Goal: Task Accomplishment & Management: Use online tool/utility

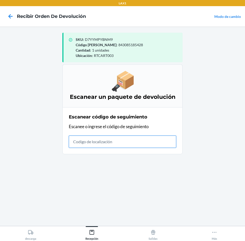
click at [94, 146] on input "text" at bounding box center [122, 142] width 107 height 12
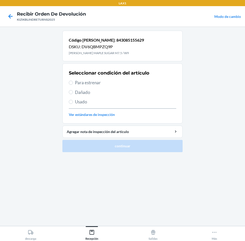
click at [93, 84] on span "Para estrenar" at bounding box center [125, 82] width 101 height 7
click at [73, 84] on input "Para estrenar" at bounding box center [71, 83] width 4 height 4
radio input "true"
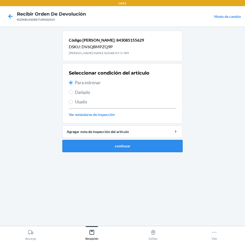
click at [138, 148] on button "continuar" at bounding box center [122, 146] width 120 height 12
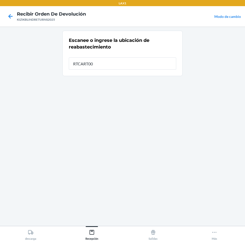
type input "RTCART003"
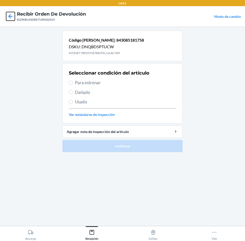
click at [11, 15] on icon at bounding box center [10, 16] width 9 height 9
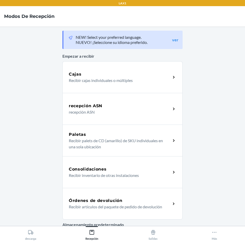
click at [118, 202] on h5 "Órdenes de devolución" at bounding box center [96, 201] width 54 height 6
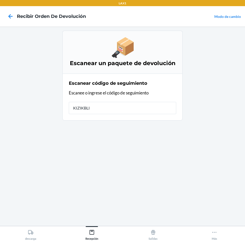
type input "KIZIKBLIN"
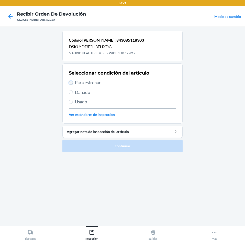
click at [71, 81] on input "Para estrenar" at bounding box center [71, 83] width 4 height 4
radio input "true"
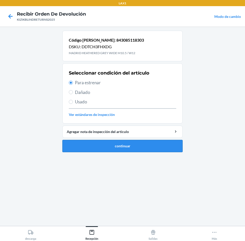
click at [132, 144] on button "continuar" at bounding box center [122, 146] width 120 height 12
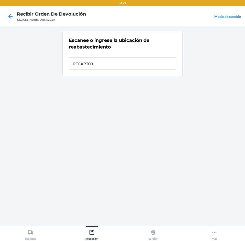
type input "RTCART003"
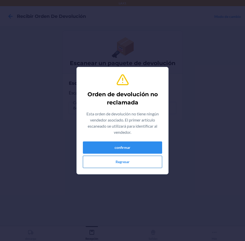
click at [140, 162] on button "Regresar" at bounding box center [122, 162] width 79 height 12
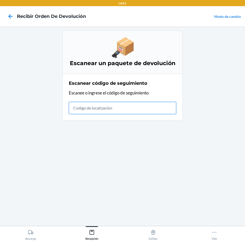
click at [127, 111] on input "text" at bounding box center [122, 108] width 107 height 12
type input "KIZIKBLINDRETURNS202"
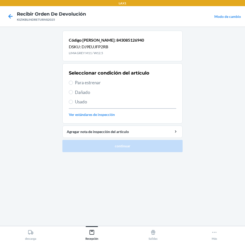
click at [91, 82] on span "Para estrenar" at bounding box center [125, 82] width 101 height 7
click at [73, 82] on input "Para estrenar" at bounding box center [71, 83] width 4 height 4
radio input "true"
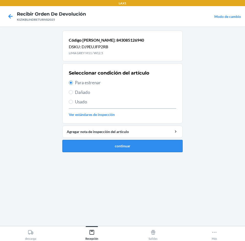
click at [112, 147] on button "continuar" at bounding box center [122, 146] width 120 height 12
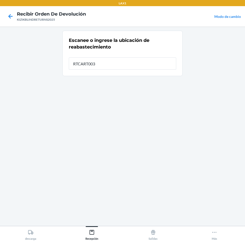
type input "RTCART003"
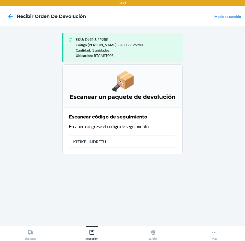
type input "KIZIKBLINDRETUR"
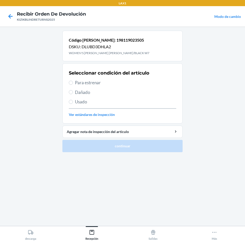
click at [83, 79] on div "Seleccionar condición del artículo Para estrenar Dañado Usado Ver estándares de…" at bounding box center [122, 93] width 107 height 51
click at [81, 83] on span "Para estrenar" at bounding box center [125, 82] width 101 height 7
click at [73, 83] on input "Para estrenar" at bounding box center [71, 83] width 4 height 4
radio input "true"
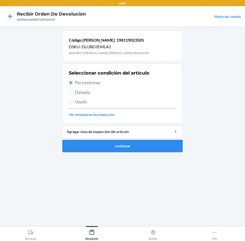
click at [140, 147] on button "continuar" at bounding box center [122, 146] width 120 height 12
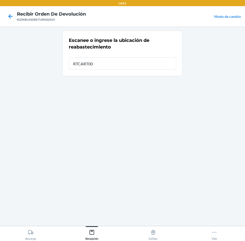
type input "RTCART003"
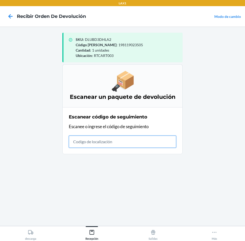
click at [90, 140] on input "text" at bounding box center [122, 142] width 107 height 12
type input "KIZIKBLINDRETU"
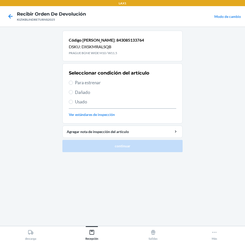
click at [80, 85] on span "Para estrenar" at bounding box center [125, 82] width 101 height 7
click at [73, 85] on input "Para estrenar" at bounding box center [71, 83] width 4 height 4
radio input "true"
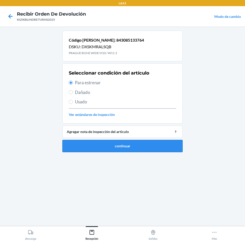
click at [121, 147] on button "continuar" at bounding box center [122, 146] width 120 height 12
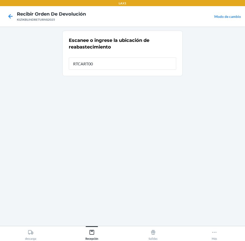
type input "RTCART003"
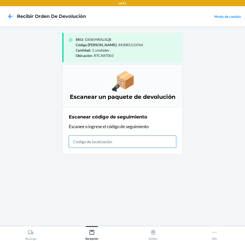
click at [163, 139] on input "text" at bounding box center [122, 142] width 107 height 12
type input "KIZIKB"
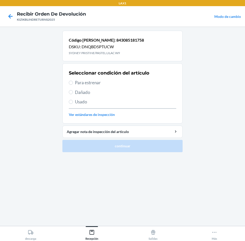
click at [92, 82] on span "Para estrenar" at bounding box center [125, 82] width 101 height 7
click at [73, 82] on input "Para estrenar" at bounding box center [71, 83] width 4 height 4
radio input "true"
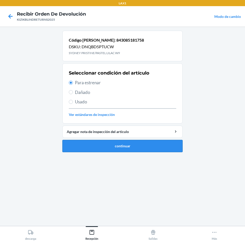
click at [113, 149] on button "continuar" at bounding box center [122, 146] width 120 height 12
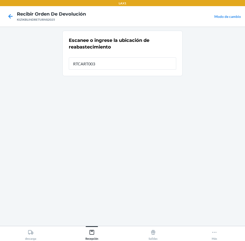
type input "RTCART003"
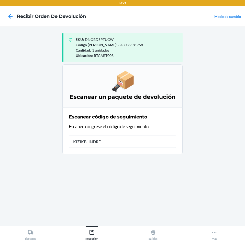
type input "KIZIKBLINDRET"
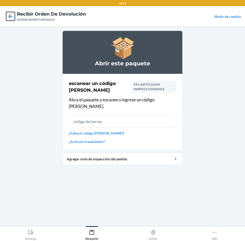
click at [7, 15] on icon at bounding box center [10, 16] width 9 height 9
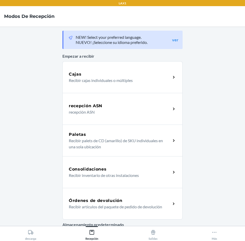
click at [116, 202] on h5 "Órdenes de devolución" at bounding box center [96, 201] width 54 height 6
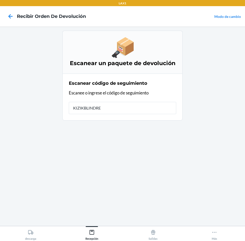
type input "KIZIKBLINDRET"
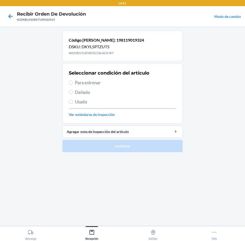
click at [96, 81] on span "Para estrenar" at bounding box center [125, 82] width 101 height 7
click at [73, 81] on input "Para estrenar" at bounding box center [71, 83] width 4 height 4
radio input "true"
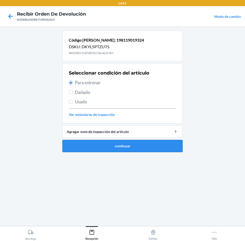
click at [116, 148] on button "continuar" at bounding box center [122, 146] width 120 height 12
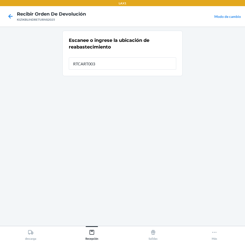
type input "RTCART003"
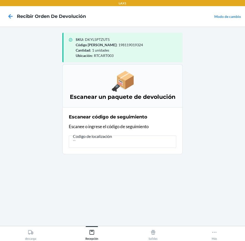
type input "``"
click at [0, 226] on button "descarga" at bounding box center [30, 233] width 61 height 14
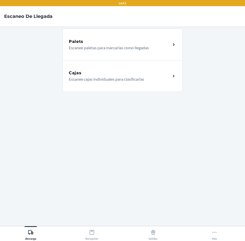
scroll to position [30, 0]
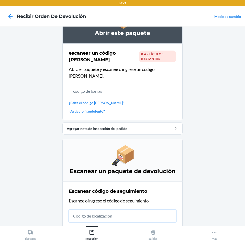
click at [113, 211] on input "text" at bounding box center [122, 216] width 107 height 12
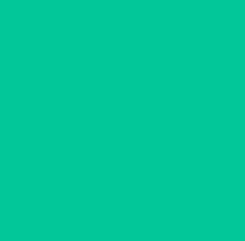
scroll to position [0, 0]
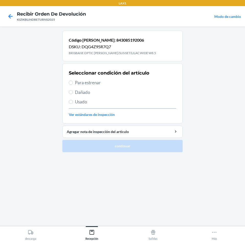
click at [5, 18] on div at bounding box center [10, 16] width 13 height 13
click at [12, 17] on icon at bounding box center [10, 16] width 4 height 4
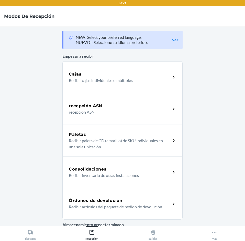
click at [121, 207] on p "Recibir artículos del paquete de pedido de devolución" at bounding box center [118, 207] width 98 height 6
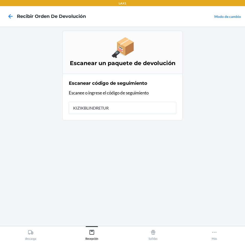
type input "KIZIKBLINDRETURN"
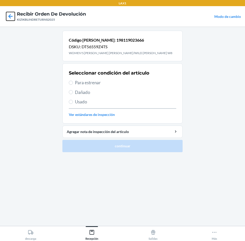
click at [9, 15] on icon at bounding box center [10, 16] width 9 height 9
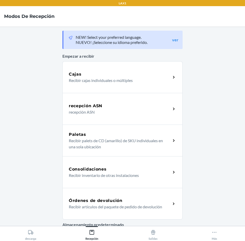
click at [135, 204] on p "Recibir artículos del paquete de pedido de devolución" at bounding box center [118, 207] width 98 height 6
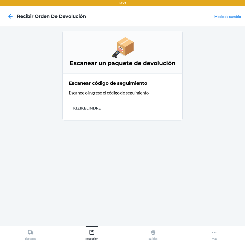
type input "KIZIKBLINDRET"
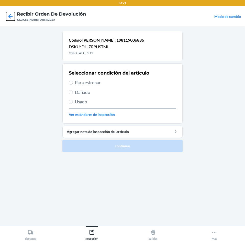
click at [9, 17] on icon at bounding box center [10, 16] width 4 height 4
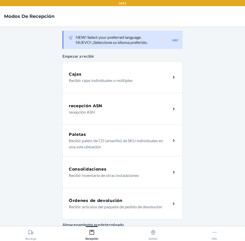
click at [116, 201] on h5 "Órdenes de devolución" at bounding box center [96, 201] width 54 height 6
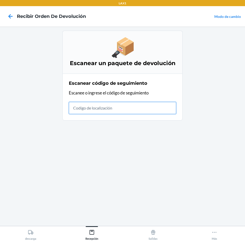
click at [141, 107] on input "text" at bounding box center [122, 108] width 107 height 12
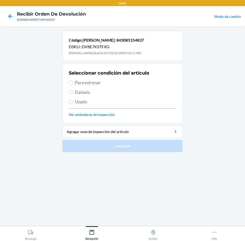
click at [91, 80] on span "Para estrenar" at bounding box center [125, 82] width 101 height 7
click at [73, 81] on input "Para estrenar" at bounding box center [71, 83] width 4 height 4
radio input "true"
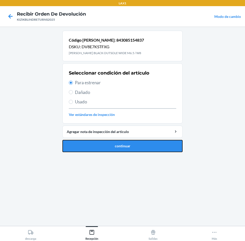
click at [149, 146] on button "continuar" at bounding box center [122, 146] width 120 height 12
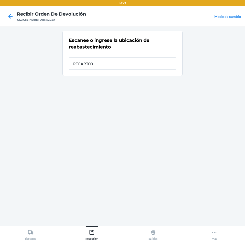
type input "RTCART003"
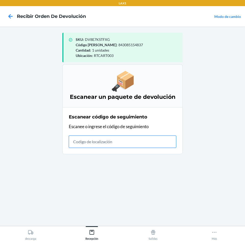
click at [105, 143] on input "text" at bounding box center [122, 142] width 107 height 12
type input "KIZIKBLI"
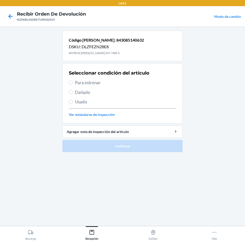
click at [103, 81] on span "Para estrenar" at bounding box center [125, 82] width 101 height 7
click at [73, 81] on input "Para estrenar" at bounding box center [71, 83] width 4 height 4
radio input "true"
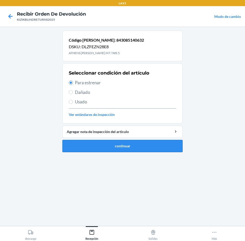
click at [121, 145] on button "continuar" at bounding box center [122, 146] width 120 height 12
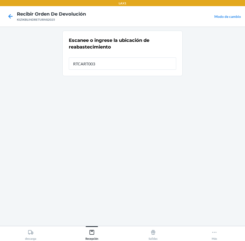
type input "RTCART003"
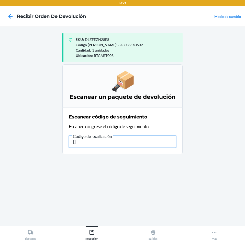
type input "["
click at [137, 142] on input "text" at bounding box center [122, 142] width 107 height 12
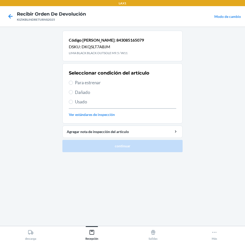
click at [94, 84] on span "Para estrenar" at bounding box center [125, 82] width 101 height 7
click at [73, 84] on input "Para estrenar" at bounding box center [71, 83] width 4 height 4
radio input "true"
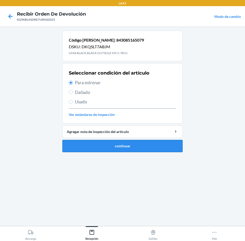
click at [135, 152] on button "continuar" at bounding box center [122, 146] width 120 height 12
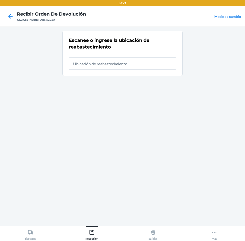
click at [4, 14] on div at bounding box center [10, 16] width 13 height 13
click at [12, 17] on icon at bounding box center [10, 16] width 4 height 4
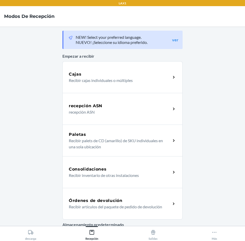
click at [123, 201] on div "Órdenes de devolución" at bounding box center [120, 201] width 102 height 6
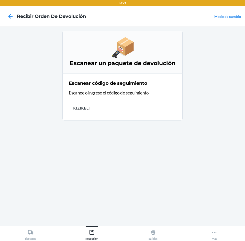
type input "KIZIKBLIN"
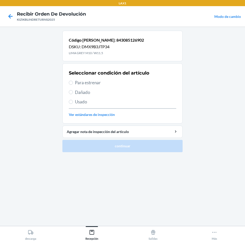
click at [88, 83] on span "Para estrenar" at bounding box center [125, 82] width 101 height 7
click at [73, 83] on input "Para estrenar" at bounding box center [71, 83] width 4 height 4
radio input "true"
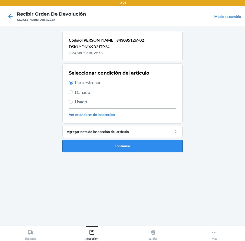
click at [159, 145] on button "continuar" at bounding box center [122, 146] width 120 height 12
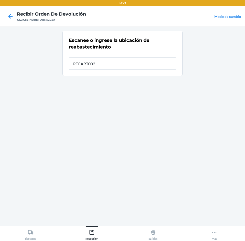
type input "RTCART003"
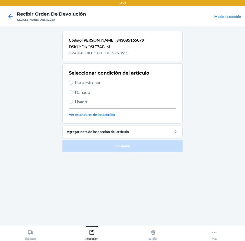
click at [82, 82] on span "Para estrenar" at bounding box center [125, 82] width 101 height 7
click at [73, 82] on input "Para estrenar" at bounding box center [71, 83] width 4 height 4
radio input "true"
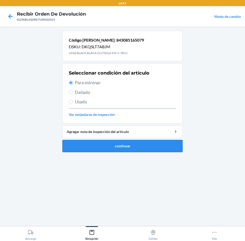
click at [123, 149] on button "continuar" at bounding box center [122, 146] width 120 height 12
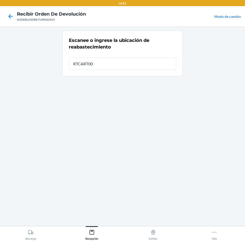
type input "RTCART003"
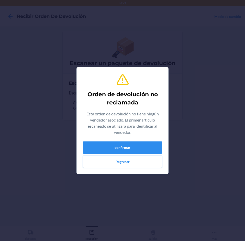
click at [134, 163] on button "Regresar" at bounding box center [122, 162] width 79 height 12
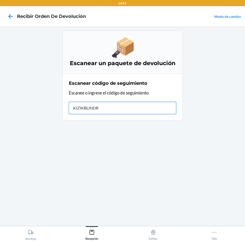
type input "KIZIKBLINDRE"
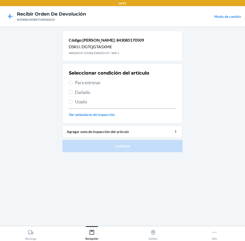
click at [81, 81] on span "Para estrenar" at bounding box center [125, 82] width 101 height 7
click at [73, 81] on input "Para estrenar" at bounding box center [71, 83] width 4 height 4
radio input "true"
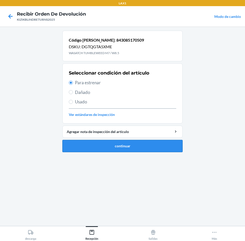
click at [131, 148] on button "continuar" at bounding box center [122, 146] width 120 height 12
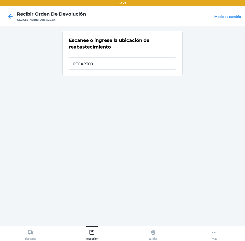
type input "RTCART003"
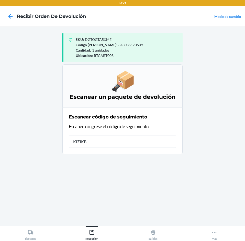
type input "KIZIKBL"
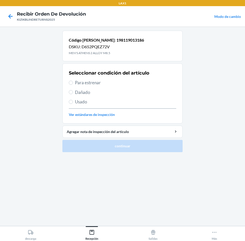
click at [86, 81] on span "Para estrenar" at bounding box center [125, 82] width 101 height 7
click at [73, 81] on input "Para estrenar" at bounding box center [71, 83] width 4 height 4
radio input "true"
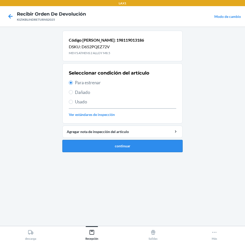
click at [149, 146] on button "continuar" at bounding box center [122, 146] width 120 height 12
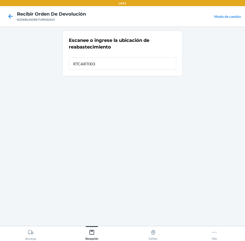
type input "RTCART003"
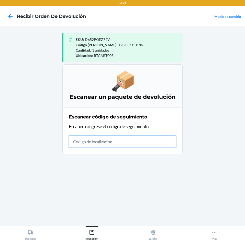
click at [146, 140] on input "text" at bounding box center [122, 142] width 107 height 12
type input "KIZIKBLINDRET"
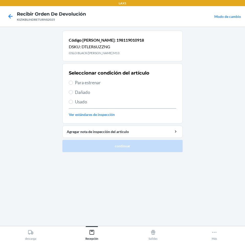
click at [87, 83] on span "Para estrenar" at bounding box center [125, 82] width 101 height 7
click at [73, 83] on input "Para estrenar" at bounding box center [71, 83] width 4 height 4
radio input "true"
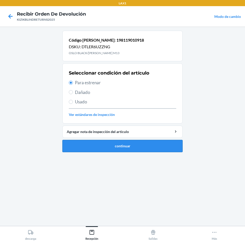
click at [130, 148] on button "continuar" at bounding box center [122, 146] width 120 height 12
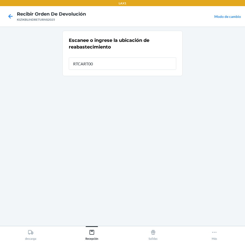
type input "RTCART003"
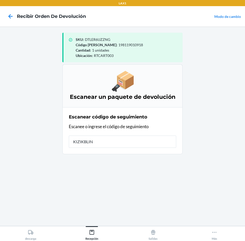
type input "KIZIKBLIND"
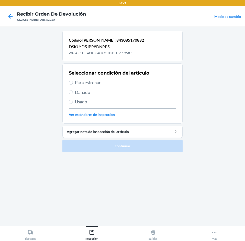
click at [93, 83] on span "Para estrenar" at bounding box center [125, 82] width 101 height 7
click at [73, 83] on input "Para estrenar" at bounding box center [71, 83] width 4 height 4
radio input "true"
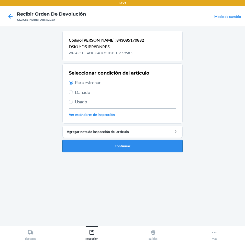
click at [130, 150] on button "continuar" at bounding box center [122, 146] width 120 height 12
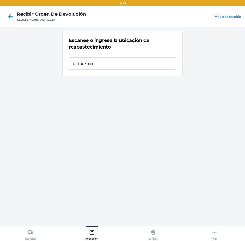
type input "RTCART003"
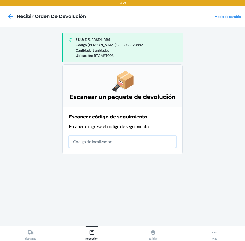
click at [143, 141] on input "text" at bounding box center [122, 142] width 107 height 12
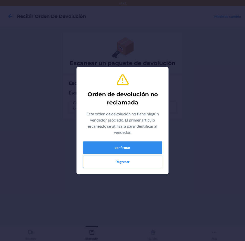
click at [145, 162] on button "Regresar" at bounding box center [122, 162] width 79 height 12
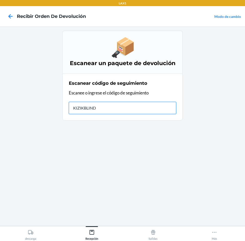
type input "KIZIKBLINDR"
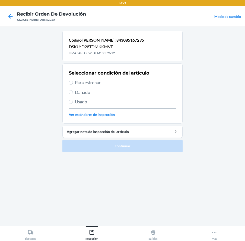
click at [78, 82] on span "Para estrenar" at bounding box center [125, 82] width 101 height 7
click at [73, 82] on input "Para estrenar" at bounding box center [71, 83] width 4 height 4
radio input "true"
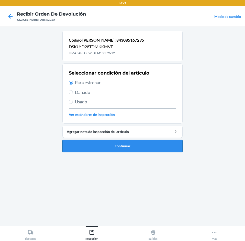
click at [149, 147] on button "continuar" at bounding box center [122, 146] width 120 height 12
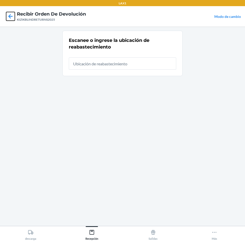
click at [8, 16] on icon at bounding box center [10, 16] width 9 height 9
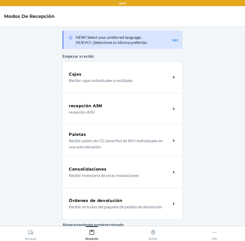
click at [124, 201] on div "Órdenes de devolución" at bounding box center [120, 201] width 102 height 6
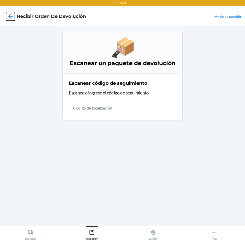
click at [7, 15] on icon at bounding box center [10, 16] width 9 height 9
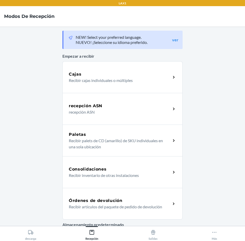
click at [115, 202] on h5 "Órdenes de devolución" at bounding box center [96, 201] width 54 height 6
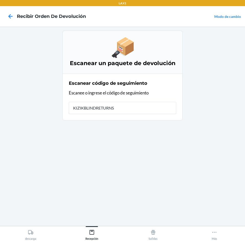
type input "KIZIKBLINDRETURNS2"
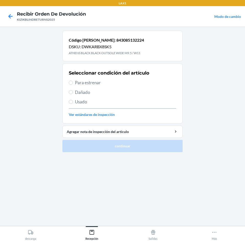
click at [94, 82] on span "Para estrenar" at bounding box center [125, 82] width 101 height 7
click at [73, 82] on input "Para estrenar" at bounding box center [71, 83] width 4 height 4
radio input "true"
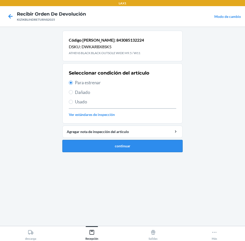
click at [129, 148] on button "continuar" at bounding box center [122, 146] width 120 height 12
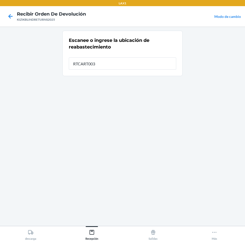
type input "RTCART003"
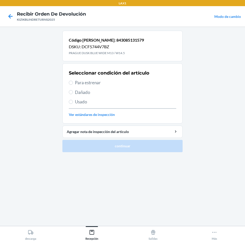
click at [90, 82] on span "Para estrenar" at bounding box center [125, 82] width 101 height 7
click at [73, 82] on input "Para estrenar" at bounding box center [71, 83] width 4 height 4
radio input "true"
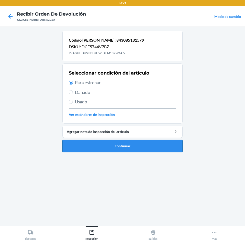
click at [130, 150] on button "continuar" at bounding box center [122, 146] width 120 height 12
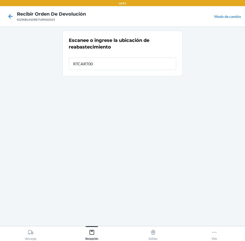
type input "RTCART003"
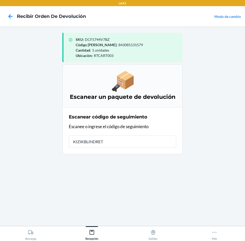
type input "KIZIKBLINDRETU"
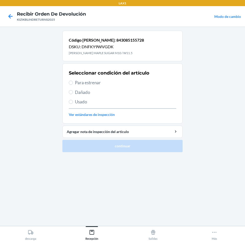
click at [103, 83] on span "Para estrenar" at bounding box center [125, 82] width 101 height 7
click at [73, 83] on input "Para estrenar" at bounding box center [71, 83] width 4 height 4
radio input "true"
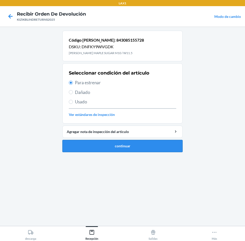
click at [147, 144] on button "continuar" at bounding box center [122, 146] width 120 height 12
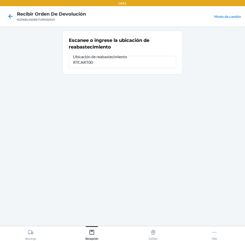
type input "RTCART003"
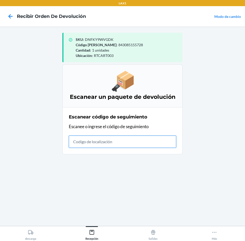
click at [155, 142] on input "text" at bounding box center [122, 142] width 107 height 12
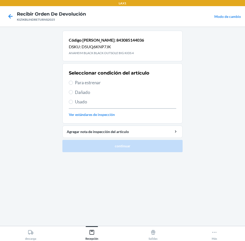
click at [89, 82] on span "Para estrenar" at bounding box center [125, 82] width 101 height 7
click at [73, 82] on input "Para estrenar" at bounding box center [71, 83] width 4 height 4
radio input "true"
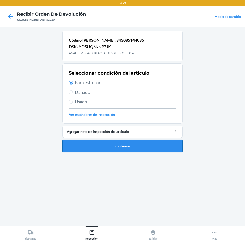
click at [127, 149] on button "continuar" at bounding box center [122, 146] width 120 height 12
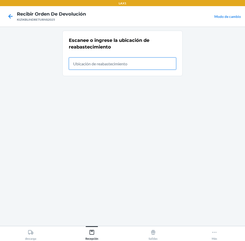
click at [137, 64] on input "text" at bounding box center [122, 64] width 107 height 12
type input "RTCART003"
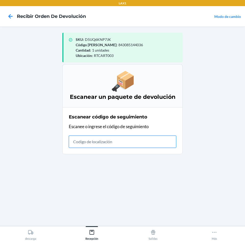
click at [124, 141] on input "text" at bounding box center [122, 142] width 107 height 12
type input "KIZIKBLINDRETU"
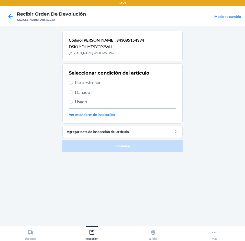
click at [101, 83] on span "Para estrenar" at bounding box center [125, 82] width 101 height 7
click at [73, 83] on input "Para estrenar" at bounding box center [71, 83] width 4 height 4
radio input "true"
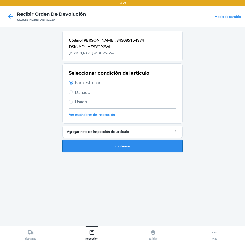
click at [143, 147] on button "continuar" at bounding box center [122, 146] width 120 height 12
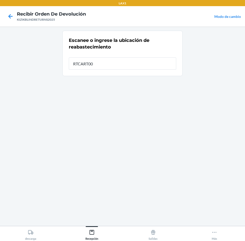
type input "RTCART003"
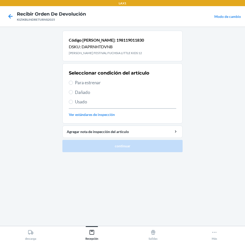
click at [102, 82] on span "Para estrenar" at bounding box center [125, 82] width 101 height 7
click at [73, 82] on input "Para estrenar" at bounding box center [71, 83] width 4 height 4
radio input "true"
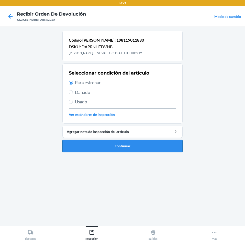
click at [153, 151] on button "continuar" at bounding box center [122, 146] width 120 height 12
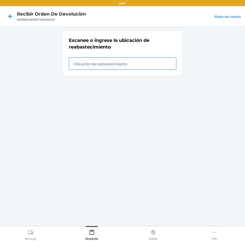
click at [137, 62] on input "text" at bounding box center [122, 64] width 107 height 12
type input "RTCART003"
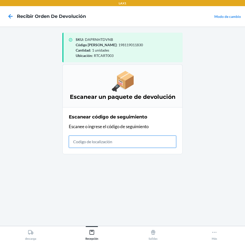
click at [140, 140] on input "text" at bounding box center [122, 142] width 107 height 12
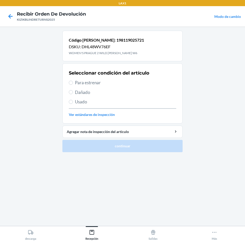
click at [86, 80] on span "Para estrenar" at bounding box center [125, 82] width 101 height 7
click at [73, 81] on input "Para estrenar" at bounding box center [71, 83] width 4 height 4
radio input "true"
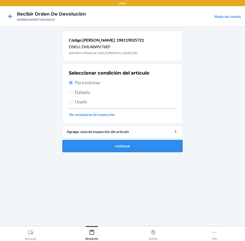
click at [130, 145] on button "continuar" at bounding box center [122, 146] width 120 height 12
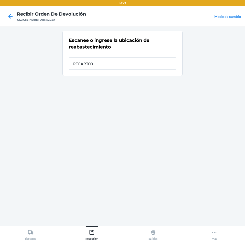
type input "RTCART003"
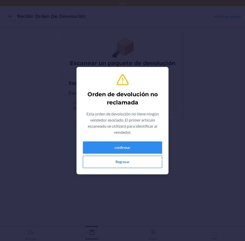
click at [131, 163] on button "Regresar" at bounding box center [122, 162] width 79 height 12
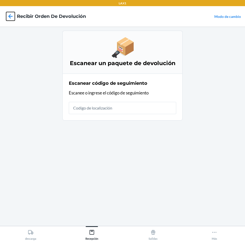
click at [11, 17] on icon at bounding box center [10, 16] width 4 height 4
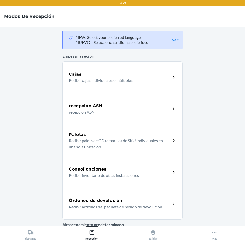
click at [127, 208] on p "Recibir artículos del paquete de pedido de devolución" at bounding box center [118, 207] width 98 height 6
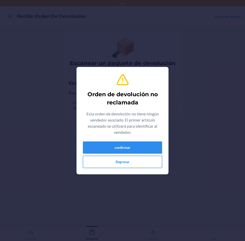
click at [133, 160] on button "Regresar" at bounding box center [122, 162] width 79 height 12
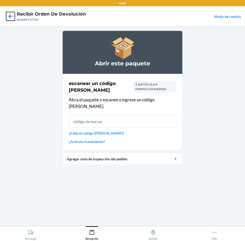
click at [8, 17] on icon at bounding box center [10, 16] width 9 height 9
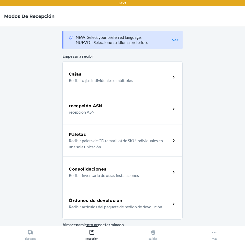
click at [106, 205] on p "Recibir artículos del paquete de pedido de devolución" at bounding box center [118, 207] width 98 height 6
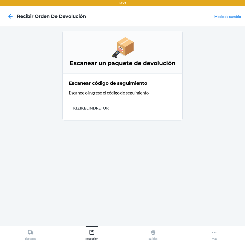
type input "KIZIKBLINDRETURN"
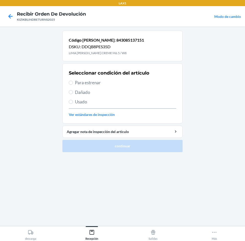
click at [86, 81] on span "Para estrenar" at bounding box center [125, 82] width 101 height 7
click at [73, 81] on input "Para estrenar" at bounding box center [71, 83] width 4 height 4
radio input "true"
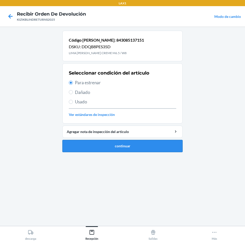
click at [126, 147] on button "continuar" at bounding box center [122, 146] width 120 height 12
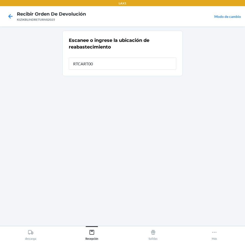
type input "RTCART003"
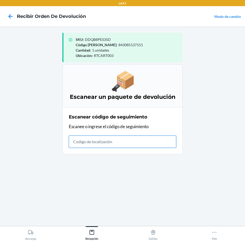
click at [131, 144] on input "text" at bounding box center [122, 142] width 107 height 12
click at [134, 141] on input "text" at bounding box center [122, 142] width 107 height 12
type input "KmZIKBLINfRETURN"
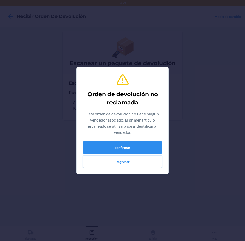
click at [136, 159] on button "Regresar" at bounding box center [122, 162] width 79 height 12
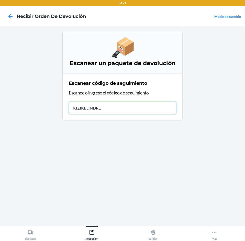
type input "KIZIKBLINDRET"
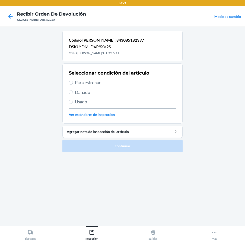
click at [81, 84] on span "Para estrenar" at bounding box center [125, 82] width 101 height 7
click at [73, 84] on input "Para estrenar" at bounding box center [71, 83] width 4 height 4
radio input "true"
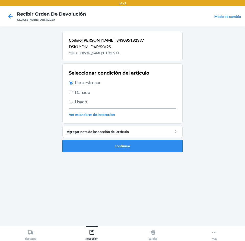
click at [128, 150] on button "continuar" at bounding box center [122, 146] width 120 height 12
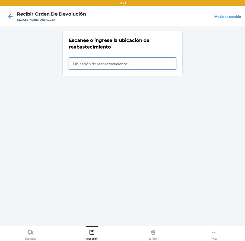
click at [93, 64] on input "text" at bounding box center [122, 64] width 107 height 12
type input "RTCART003"
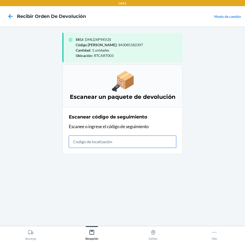
click at [153, 140] on input "text" at bounding box center [122, 142] width 107 height 12
type input "KIZIKBLINDRETURN"
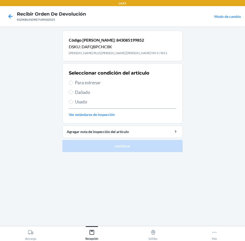
click at [105, 80] on span "Para estrenar" at bounding box center [125, 82] width 101 height 7
click at [73, 81] on input "Para estrenar" at bounding box center [71, 83] width 4 height 4
radio input "true"
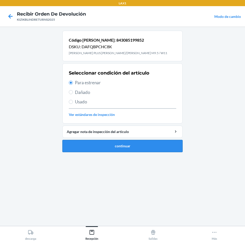
click at [159, 145] on button "continuar" at bounding box center [122, 146] width 120 height 12
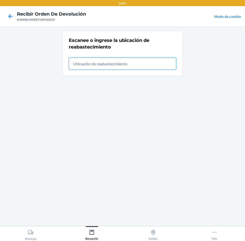
drag, startPoint x: 165, startPoint y: 59, endPoint x: 168, endPoint y: 60, distance: 4.0
click at [167, 59] on input "text" at bounding box center [122, 64] width 107 height 12
type input "RTCART003"
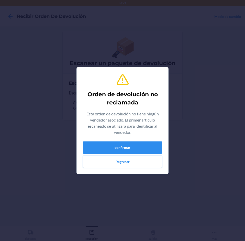
click at [107, 163] on button "Regresar" at bounding box center [122, 162] width 79 height 12
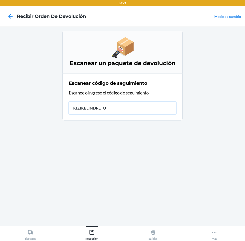
type input "KIZIKBLINDRETUR"
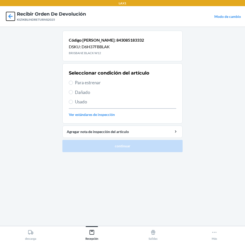
click at [7, 17] on icon at bounding box center [10, 16] width 9 height 9
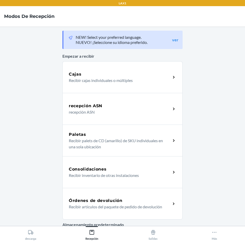
click at [135, 204] on div "Órdenes de devolución Recibir artículos del paquete de pedido de devolución" at bounding box center [120, 204] width 102 height 12
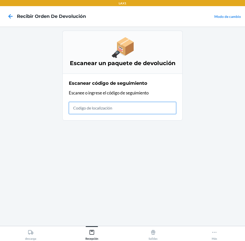
click at [100, 112] on input "text" at bounding box center [122, 108] width 107 height 12
type input "KIZIKBLINDRETU"
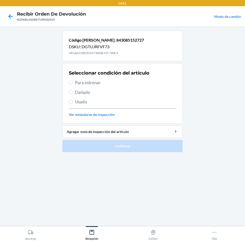
click at [96, 82] on span "Para estrenar" at bounding box center [125, 82] width 101 height 7
click at [73, 82] on input "Para estrenar" at bounding box center [71, 83] width 4 height 4
radio input "true"
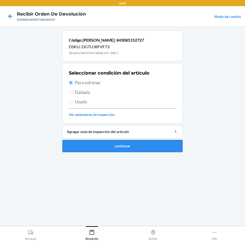
click at [142, 147] on button "continuar" at bounding box center [122, 146] width 120 height 12
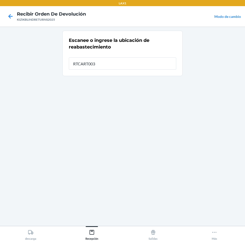
type input "RTCART003"
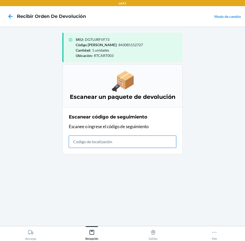
click at [115, 139] on input "text" at bounding box center [122, 142] width 107 height 12
type input "KIZIKBLINDRE"
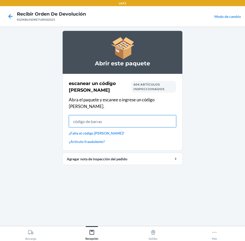
click at [92, 115] on input "text" at bounding box center [122, 121] width 107 height 12
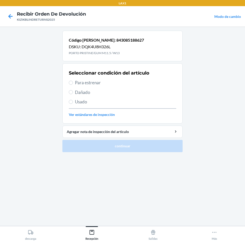
click at [87, 84] on span "Para estrenar" at bounding box center [125, 82] width 101 height 7
click at [73, 84] on input "Para estrenar" at bounding box center [71, 83] width 4 height 4
radio input "true"
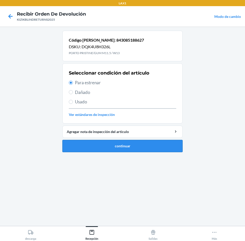
click at [137, 149] on button "continuar" at bounding box center [122, 146] width 120 height 12
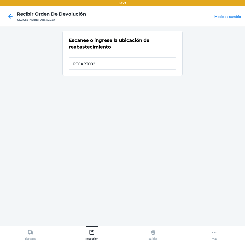
type input "RTCART003"
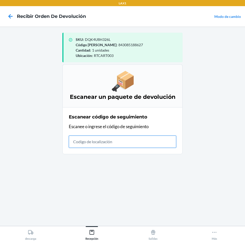
click at [110, 141] on input "text" at bounding box center [122, 142] width 107 height 12
drag, startPoint x: 138, startPoint y: 136, endPoint x: 134, endPoint y: 137, distance: 3.8
click at [134, 137] on input "text" at bounding box center [122, 142] width 107 height 12
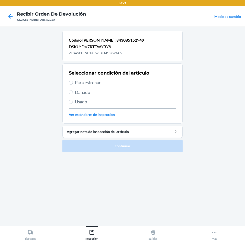
click at [91, 84] on span "Para estrenar" at bounding box center [125, 82] width 101 height 7
click at [73, 84] on input "Para estrenar" at bounding box center [71, 83] width 4 height 4
radio input "true"
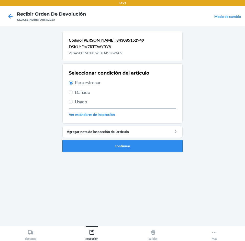
click at [155, 147] on button "continuar" at bounding box center [122, 146] width 120 height 12
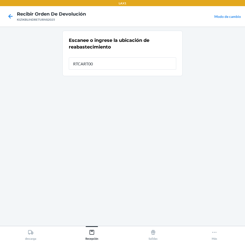
type input "RTCART003"
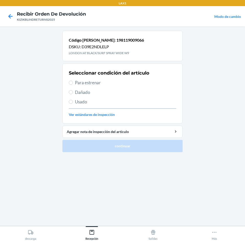
click at [102, 82] on span "Para estrenar" at bounding box center [125, 82] width 101 height 7
click at [73, 82] on input "Para estrenar" at bounding box center [71, 83] width 4 height 4
radio input "true"
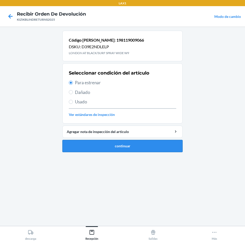
click at [122, 147] on button "continuar" at bounding box center [122, 146] width 120 height 12
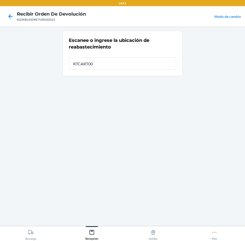
type input "RTCART003"
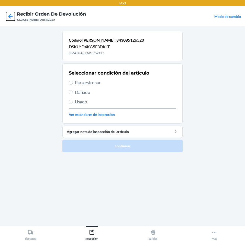
click at [10, 17] on icon at bounding box center [10, 16] width 4 height 4
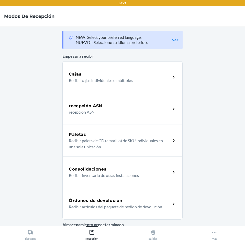
click at [112, 206] on p "Recibir artículos del paquete de pedido de devolución" at bounding box center [118, 207] width 98 height 6
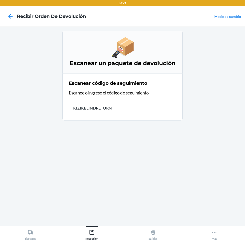
type input "KIZIKBLINDRETURNS"
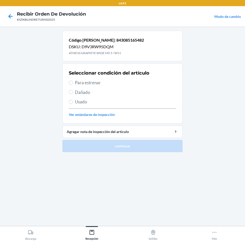
click at [82, 82] on span "Para estrenar" at bounding box center [125, 82] width 101 height 7
click at [73, 82] on input "Para estrenar" at bounding box center [71, 83] width 4 height 4
radio input "true"
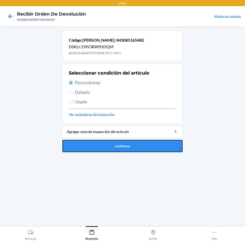
click at [135, 151] on button "continuar" at bounding box center [122, 146] width 120 height 12
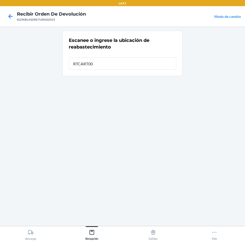
type input "RTCART003"
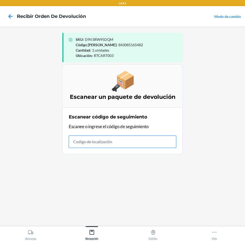
click at [143, 145] on input "text" at bounding box center [122, 142] width 107 height 12
type input "KIZIKBLINDRETU"
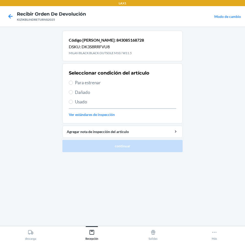
click at [102, 78] on div "Seleccionar condición del artículo Para estrenar Dañado Usado Ver estándares de…" at bounding box center [122, 93] width 107 height 51
click at [103, 79] on span "Para estrenar" at bounding box center [125, 82] width 101 height 7
click at [73, 81] on input "Para estrenar" at bounding box center [71, 83] width 4 height 4
radio input "true"
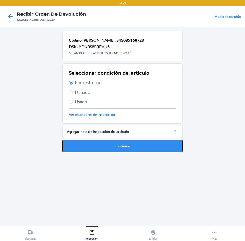
drag, startPoint x: 137, startPoint y: 149, endPoint x: 136, endPoint y: 144, distance: 5.7
click at [137, 149] on button "continuar" at bounding box center [122, 146] width 120 height 12
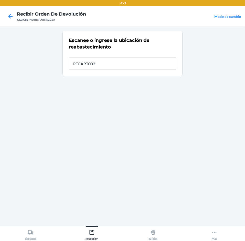
type input "RTCART003"
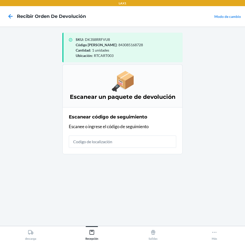
drag, startPoint x: 199, startPoint y: 106, endPoint x: 202, endPoint y: 108, distance: 3.6
click at [199, 106] on main "SKU : DK3S8RRFVU8 Código [PERSON_NAME] : 843085168728 Cantidad : 1 unidades Ubi…" at bounding box center [122, 127] width 245 height 200
click at [110, 143] on input "text" at bounding box center [122, 142] width 107 height 12
type input "KIZIKBLINDRETU"
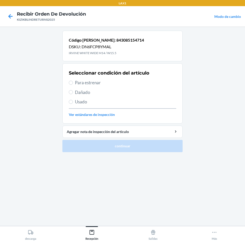
click at [92, 82] on span "Para estrenar" at bounding box center [125, 82] width 101 height 7
click at [73, 82] on input "Para estrenar" at bounding box center [71, 83] width 4 height 4
radio input "true"
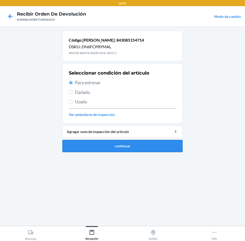
click at [151, 143] on button "continuar" at bounding box center [122, 146] width 120 height 12
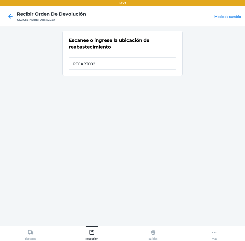
type input "RTCART003"
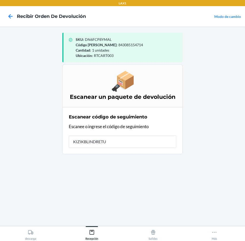
type input "KIZIKBLINDRETUR"
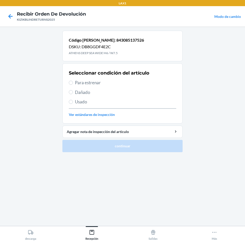
click at [100, 82] on span "Para estrenar" at bounding box center [125, 82] width 101 height 7
click at [73, 82] on input "Para estrenar" at bounding box center [71, 83] width 4 height 4
radio input "true"
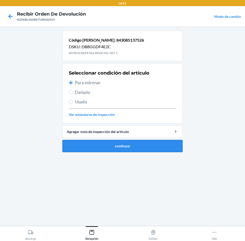
click at [143, 146] on button "continuar" at bounding box center [122, 146] width 120 height 12
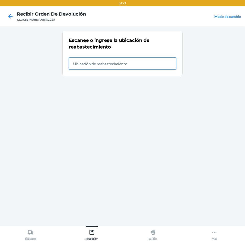
click at [135, 66] on input "text" at bounding box center [122, 64] width 107 height 12
click at [8, 16] on icon at bounding box center [10, 16] width 4 height 4
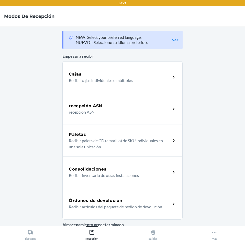
click at [118, 198] on h5 "Órdenes de devolución" at bounding box center [96, 201] width 54 height 6
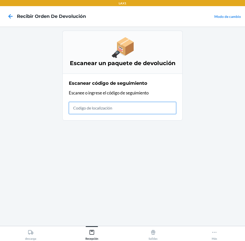
click at [136, 105] on input "text" at bounding box center [122, 108] width 107 height 12
type input "KIZIKBLINDRETURN"
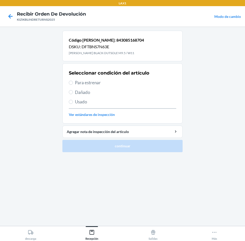
click at [97, 82] on span "Para estrenar" at bounding box center [125, 82] width 101 height 7
click at [73, 82] on input "Para estrenar" at bounding box center [71, 83] width 4 height 4
radio input "true"
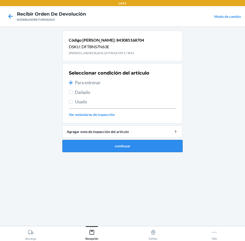
click at [153, 150] on button "continuar" at bounding box center [122, 146] width 120 height 12
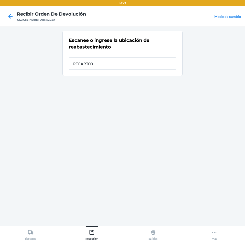
type input "RTCART003"
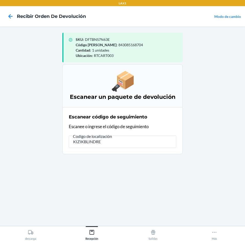
type input "KIZIKBLINDRET"
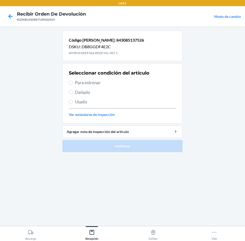
click at [75, 83] on label "Para estrenar" at bounding box center [122, 82] width 107 height 7
click at [73, 83] on input "Para estrenar" at bounding box center [71, 83] width 4 height 4
radio input "true"
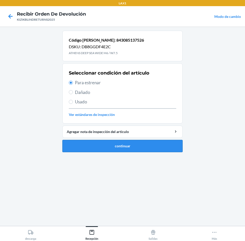
click at [121, 148] on button "continuar" at bounding box center [122, 146] width 120 height 12
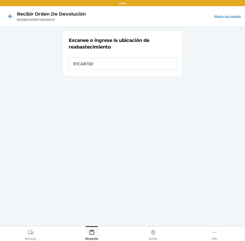
type input "RTCART003"
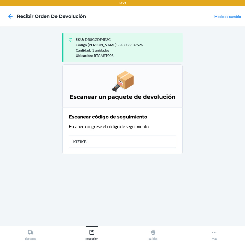
type input "KIZIKBLI"
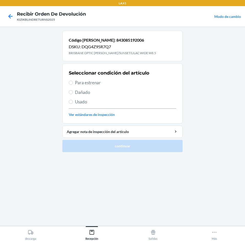
click at [102, 83] on span "Para estrenar" at bounding box center [125, 82] width 101 height 7
click at [73, 83] on input "Para estrenar" at bounding box center [71, 83] width 4 height 4
radio input "true"
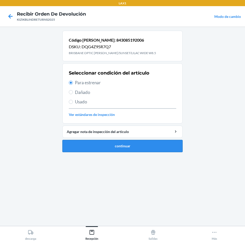
click at [130, 147] on button "continuar" at bounding box center [122, 146] width 120 height 12
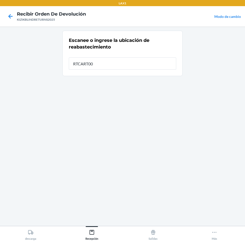
type input "RTCART003"
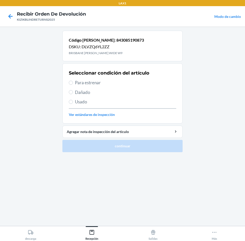
click at [98, 83] on span "Para estrenar" at bounding box center [125, 82] width 101 height 7
click at [73, 83] on input "Para estrenar" at bounding box center [71, 83] width 4 height 4
radio input "true"
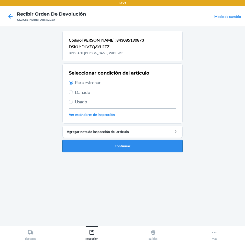
click at [113, 146] on button "continuar" at bounding box center [122, 146] width 120 height 12
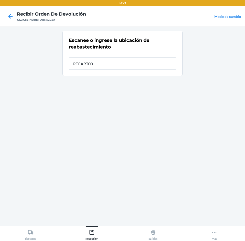
type input "RTCART003"
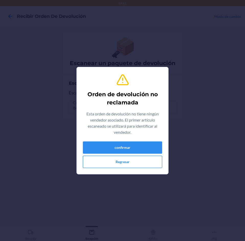
click at [130, 166] on button "Regresar" at bounding box center [122, 162] width 79 height 12
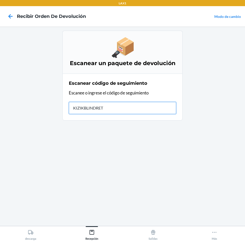
type input "KIZIKBLINDRETU"
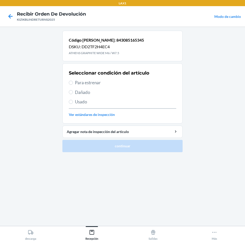
click at [83, 81] on span "Para estrenar" at bounding box center [125, 82] width 101 height 7
click at [73, 81] on input "Para estrenar" at bounding box center [71, 83] width 4 height 4
radio input "true"
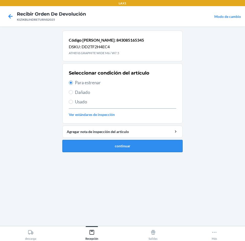
click at [120, 146] on button "continuar" at bounding box center [122, 146] width 120 height 12
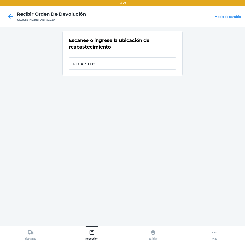
type input "RTCART003"
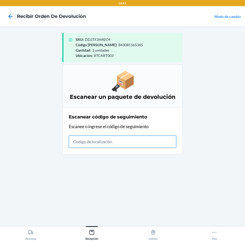
click at [132, 137] on input "text" at bounding box center [122, 142] width 107 height 12
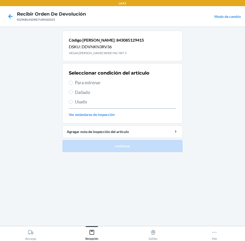
click at [99, 82] on span "Para estrenar" at bounding box center [125, 82] width 101 height 7
click at [73, 82] on input "Para estrenar" at bounding box center [71, 83] width 4 height 4
radio input "true"
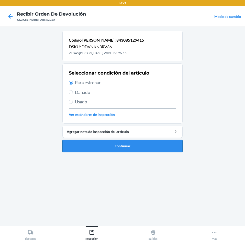
click at [115, 146] on button "continuar" at bounding box center [122, 146] width 120 height 12
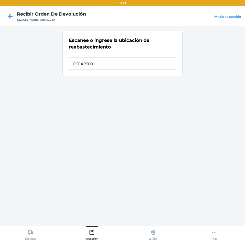
type input "RTCART003"
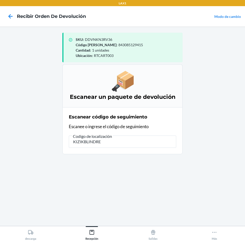
type input "KIZIKBLINDRET"
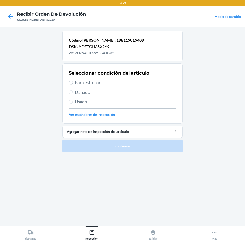
click at [89, 81] on span "Para estrenar" at bounding box center [125, 82] width 101 height 7
click at [73, 81] on input "Para estrenar" at bounding box center [71, 83] width 4 height 4
radio input "true"
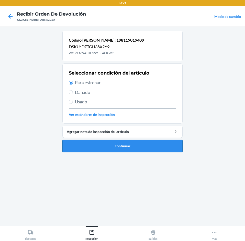
click at [140, 145] on button "continuar" at bounding box center [122, 146] width 120 height 12
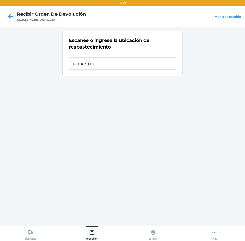
type input "RTCART010"
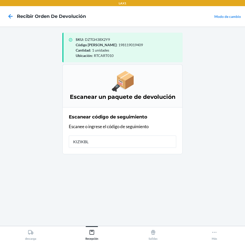
type input "KIZIKBLI"
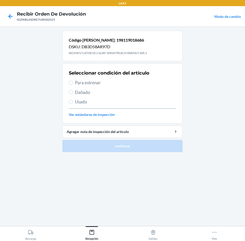
click at [92, 82] on span "Para estrenar" at bounding box center [125, 82] width 101 height 7
click at [73, 82] on input "Para estrenar" at bounding box center [71, 83] width 4 height 4
radio input "true"
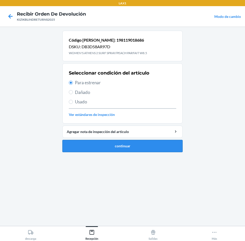
click at [140, 148] on button "continuar" at bounding box center [122, 146] width 120 height 12
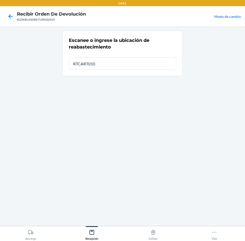
type input "RTCART010"
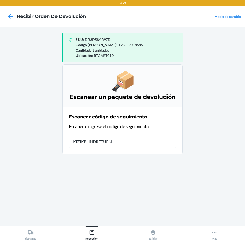
type input "KIZIKBLINDRETURNS"
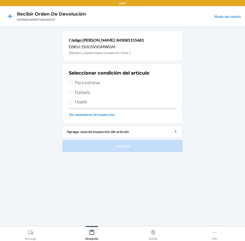
click at [87, 83] on span "Para estrenar" at bounding box center [125, 82] width 101 height 7
click at [73, 83] on input "Para estrenar" at bounding box center [71, 83] width 4 height 4
radio input "true"
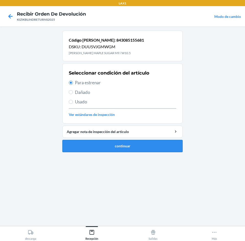
click at [147, 147] on button "continuar" at bounding box center [122, 146] width 120 height 12
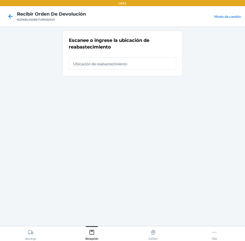
click at [220, 87] on main "Escanee o ingrese la ubicación de reabastecimiento" at bounding box center [122, 127] width 245 height 200
click at [222, 142] on main "Escanee o ingrese la ubicación de reabastecimiento" at bounding box center [122, 127] width 245 height 200
